Goal: Task Accomplishment & Management: Use online tool/utility

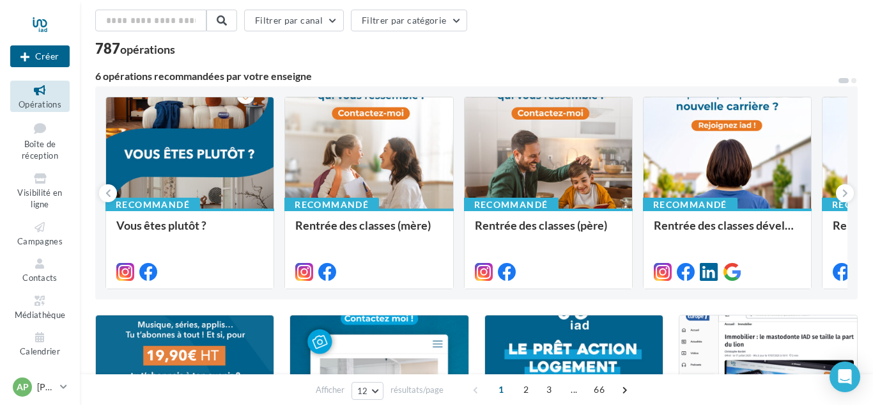
scroll to position [60, 0]
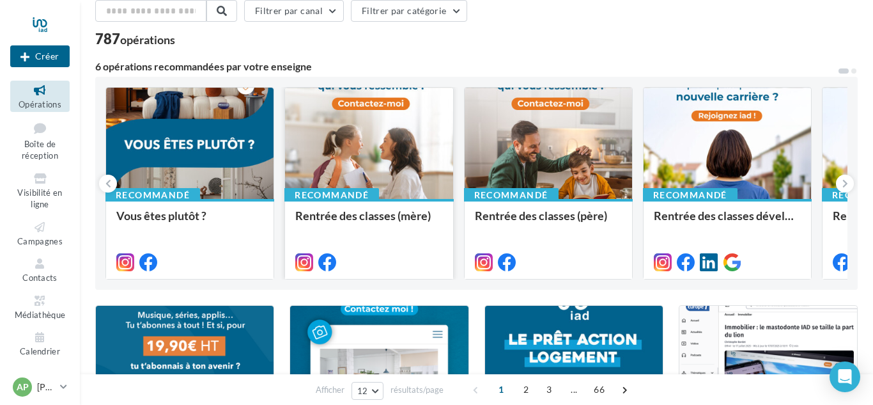
click at [321, 159] on div at bounding box center [368, 144] width 167 height 112
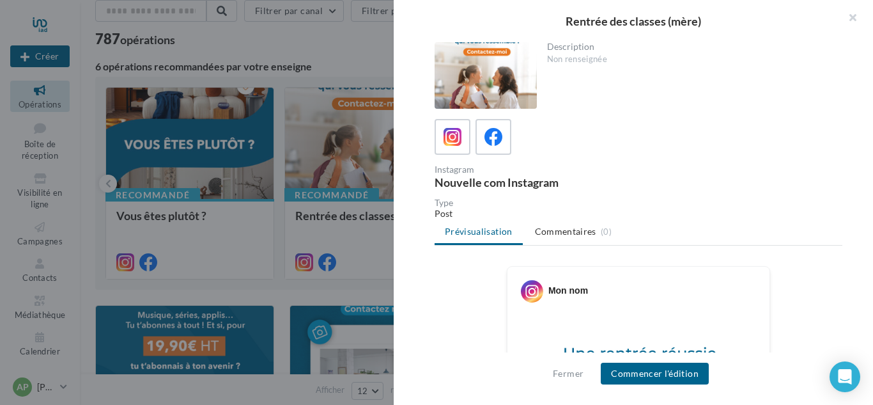
click at [502, 86] on div at bounding box center [486, 75] width 102 height 66
click at [465, 84] on div at bounding box center [486, 75] width 102 height 66
click at [466, 64] on div at bounding box center [486, 75] width 102 height 66
click at [499, 134] on icon at bounding box center [493, 137] width 19 height 19
click at [481, 75] on div at bounding box center [486, 75] width 102 height 66
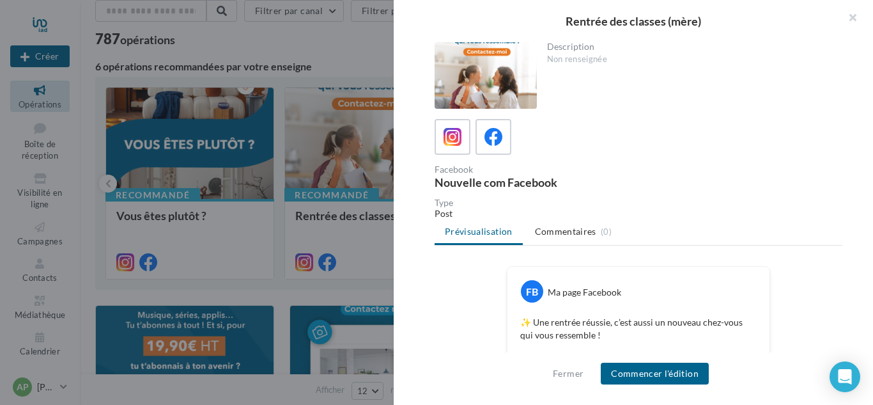
click at [481, 75] on div at bounding box center [486, 75] width 102 height 66
click at [854, 17] on button "button" at bounding box center [847, 19] width 51 height 38
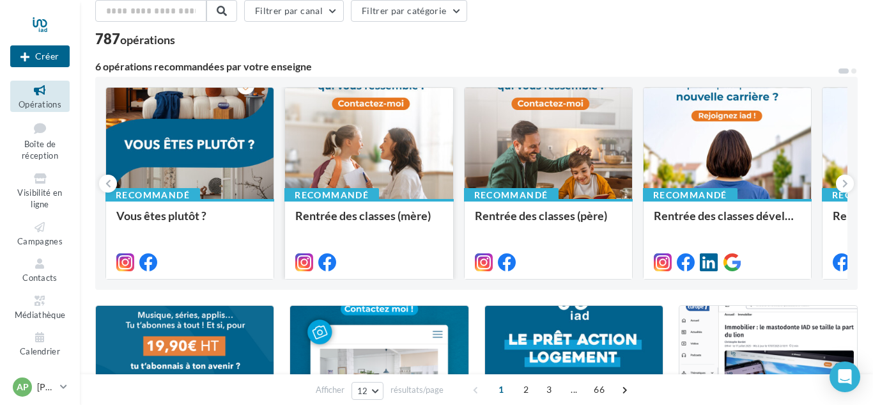
click at [336, 130] on div at bounding box center [368, 144] width 167 height 112
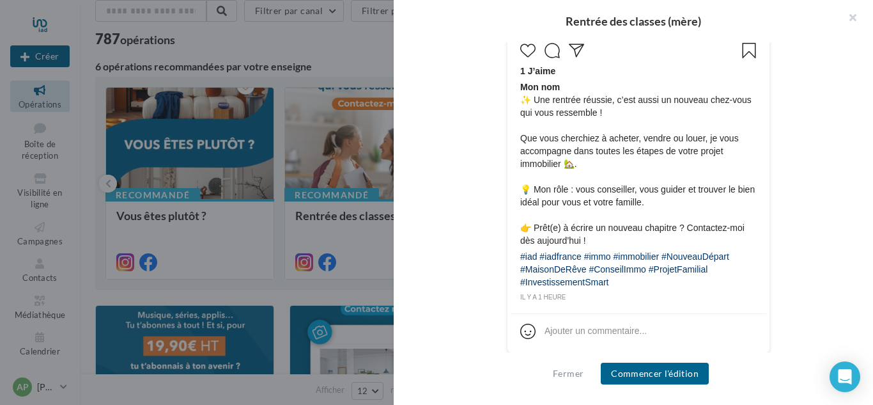
scroll to position [616, 0]
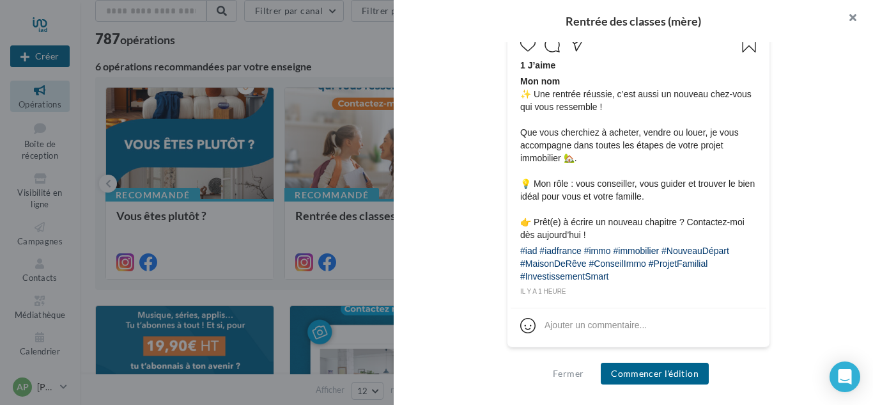
click at [854, 12] on button "button" at bounding box center [847, 19] width 51 height 38
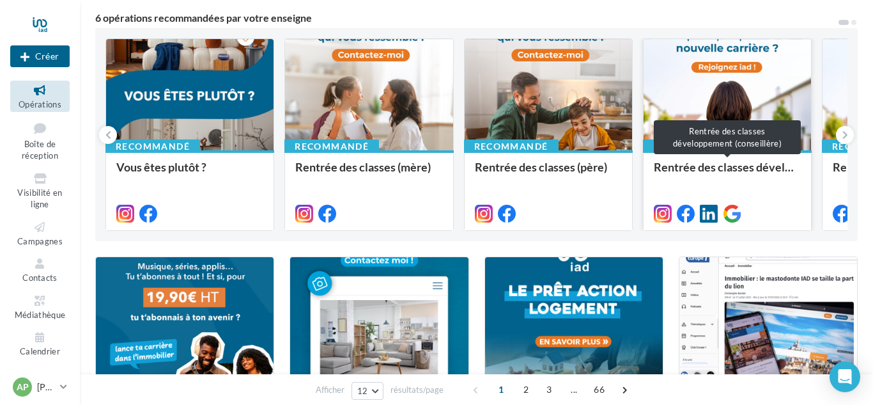
scroll to position [111, 0]
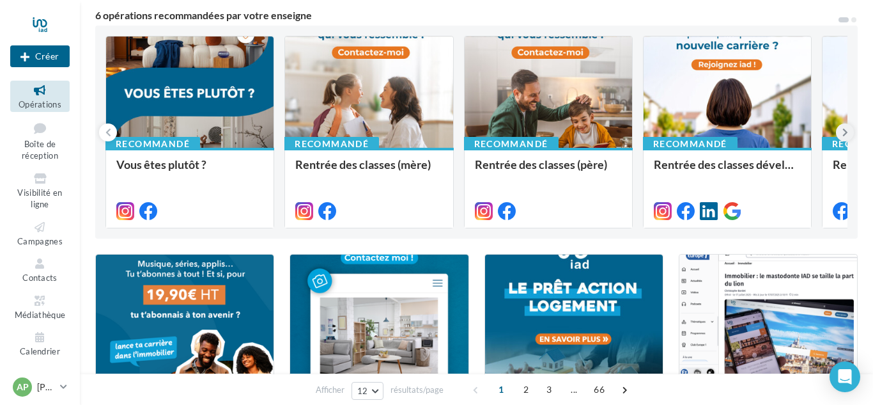
click at [844, 132] on icon at bounding box center [845, 132] width 6 height 13
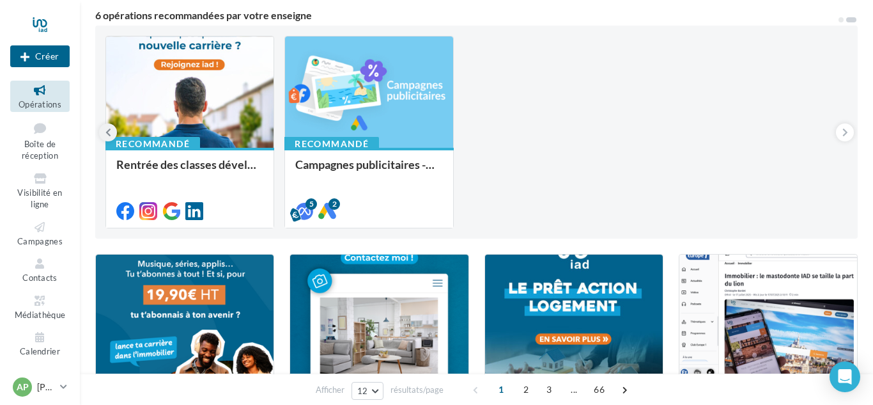
click at [109, 136] on icon at bounding box center [108, 132] width 6 height 13
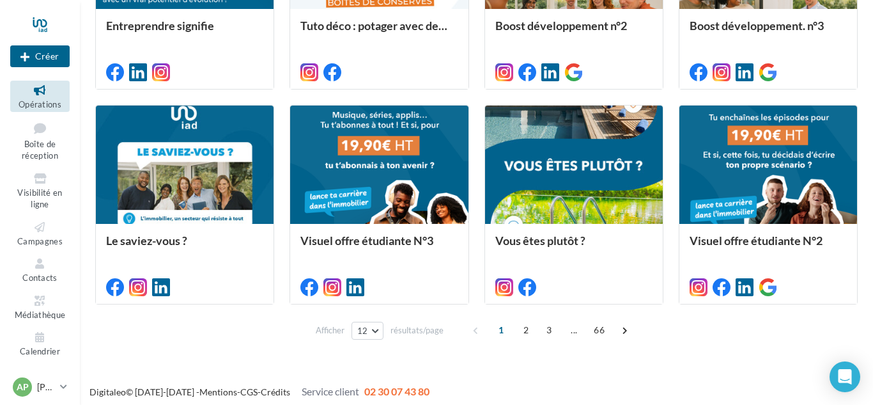
scroll to position [696, 0]
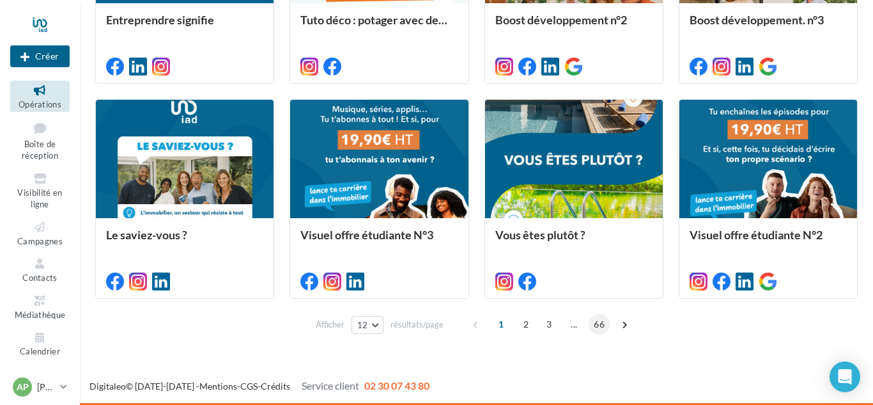
click at [603, 324] on span "66" at bounding box center [599, 324] width 21 height 20
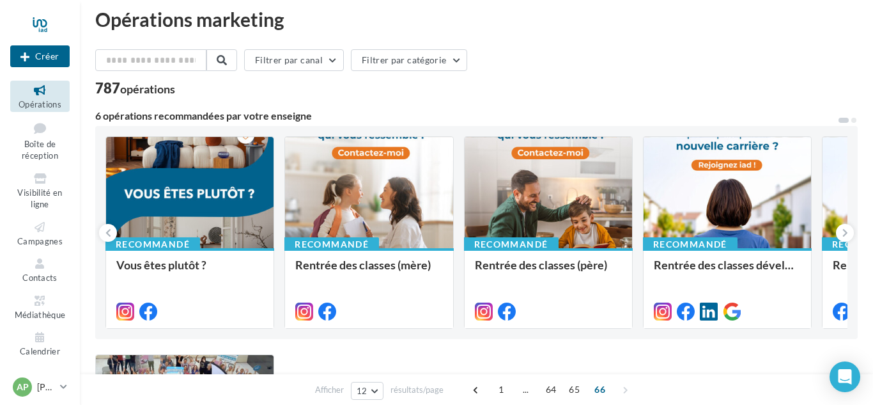
scroll to position [0, 0]
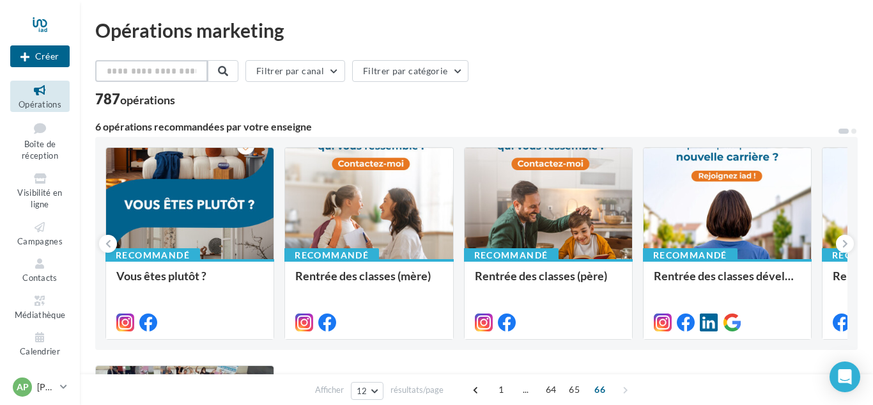
click at [132, 70] on input "text" at bounding box center [151, 71] width 112 height 22
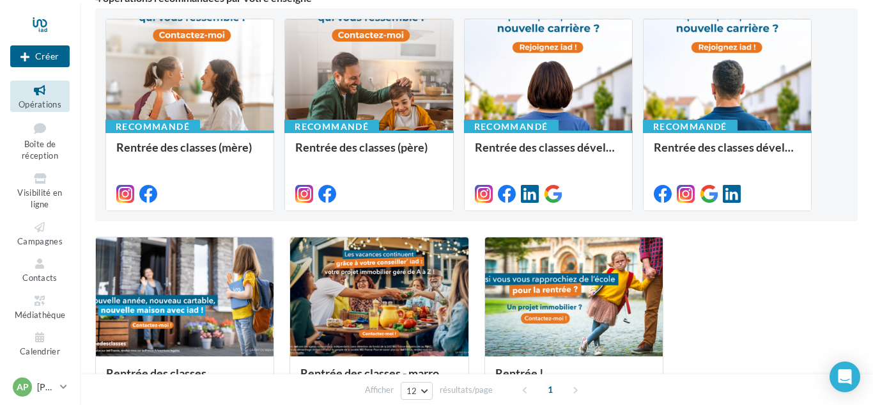
scroll to position [188, 0]
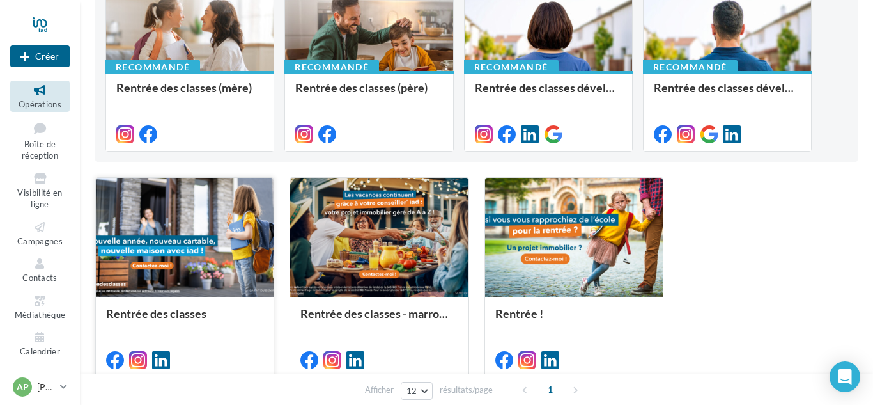
type input "*******"
click at [210, 214] on div at bounding box center [185, 238] width 178 height 120
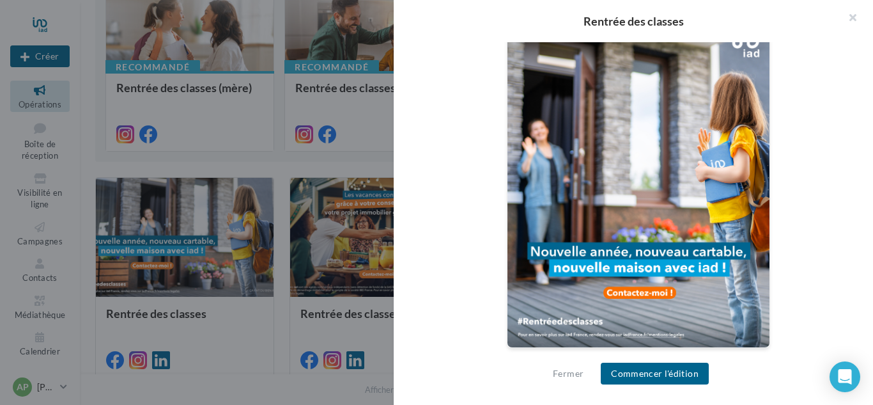
scroll to position [379, 0]
click at [559, 376] on button "Fermer" at bounding box center [568, 373] width 41 height 15
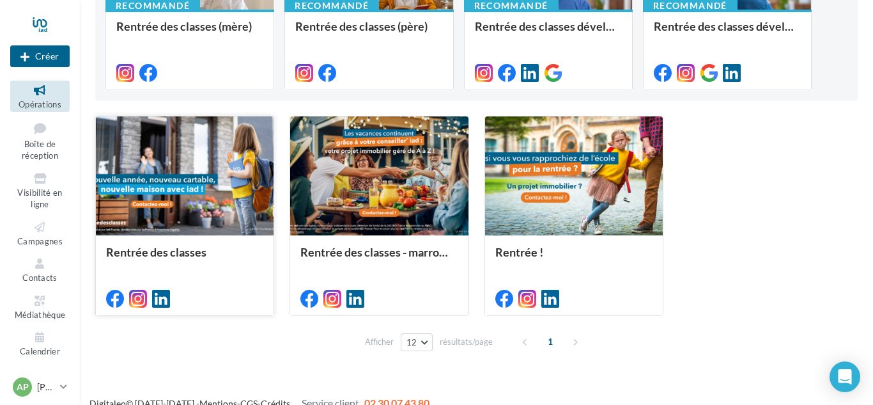
scroll to position [263, 0]
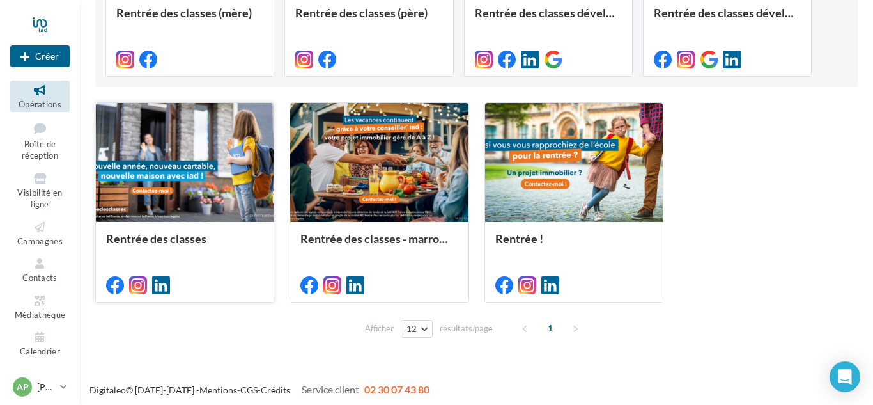
click at [220, 197] on div at bounding box center [185, 163] width 178 height 120
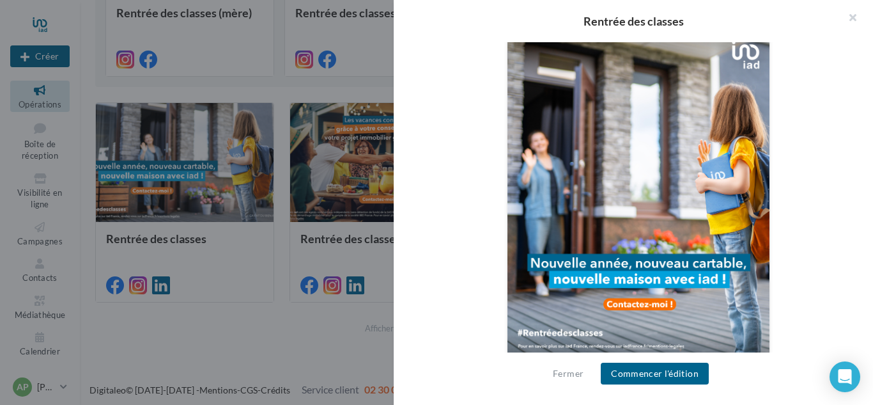
scroll to position [379, 0]
